Goal: Task Accomplishment & Management: Manage account settings

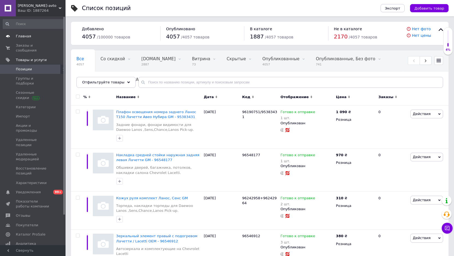
click at [30, 35] on span "Главная" at bounding box center [33, 36] width 35 height 5
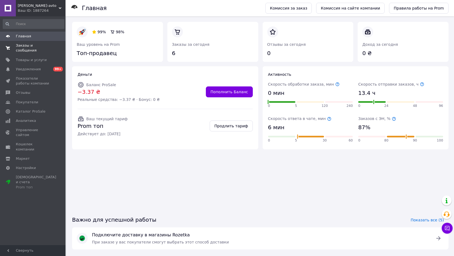
click at [25, 47] on span "Заказы и сообщения" at bounding box center [33, 48] width 35 height 10
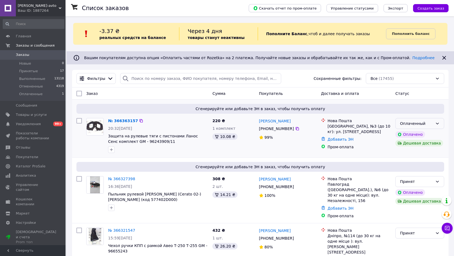
click at [427, 122] on div "Оплаченный" at bounding box center [416, 124] width 33 height 6
click at [416, 134] on li "Принят" at bounding box center [419, 136] width 48 height 10
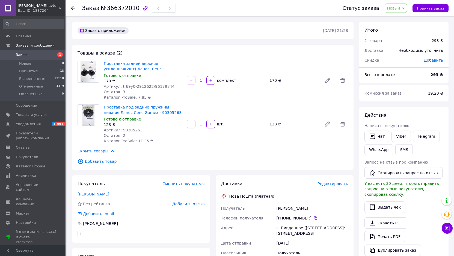
click at [405, 9] on span "Новый" at bounding box center [395, 8] width 23 height 9
click at [402, 19] on li "Принят" at bounding box center [399, 19] width 29 height 8
